Goal: Information Seeking & Learning: Compare options

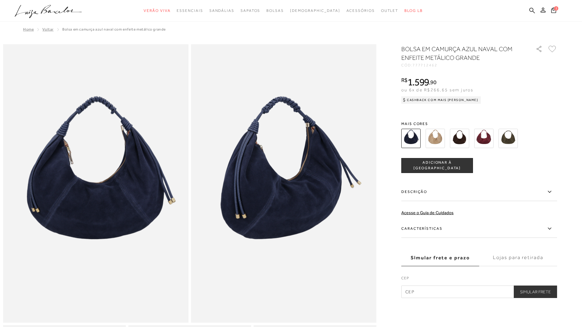
click at [465, 142] on img at bounding box center [459, 138] width 19 height 19
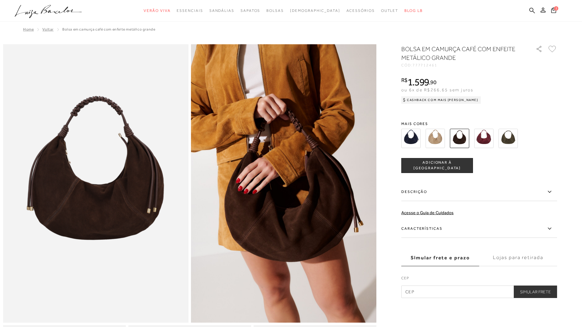
click at [436, 136] on img at bounding box center [435, 138] width 19 height 19
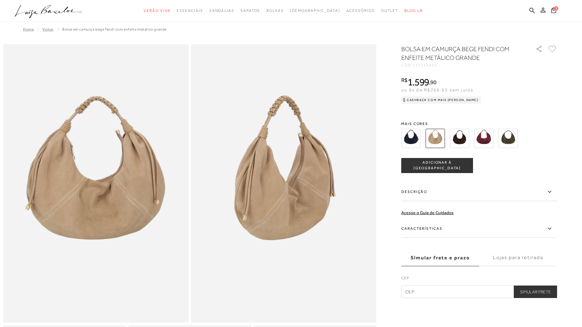
click at [507, 113] on div "BOLSA EM CAMURÇA BEGE FENDI COM ENFEITE METÁLICO GRANDE CÓD: 777712465 × É nece…" at bounding box center [480, 171] width 156 height 253
click at [516, 135] on img at bounding box center [508, 138] width 19 height 19
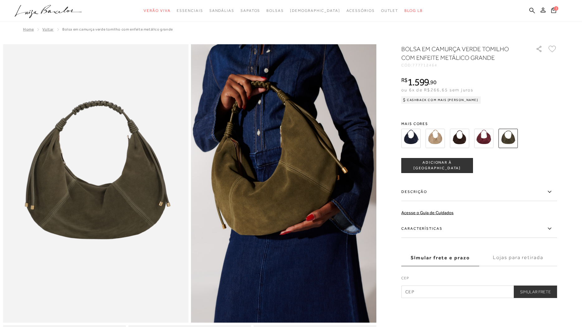
click at [486, 142] on img at bounding box center [484, 138] width 19 height 19
